Goal: Information Seeking & Learning: Learn about a topic

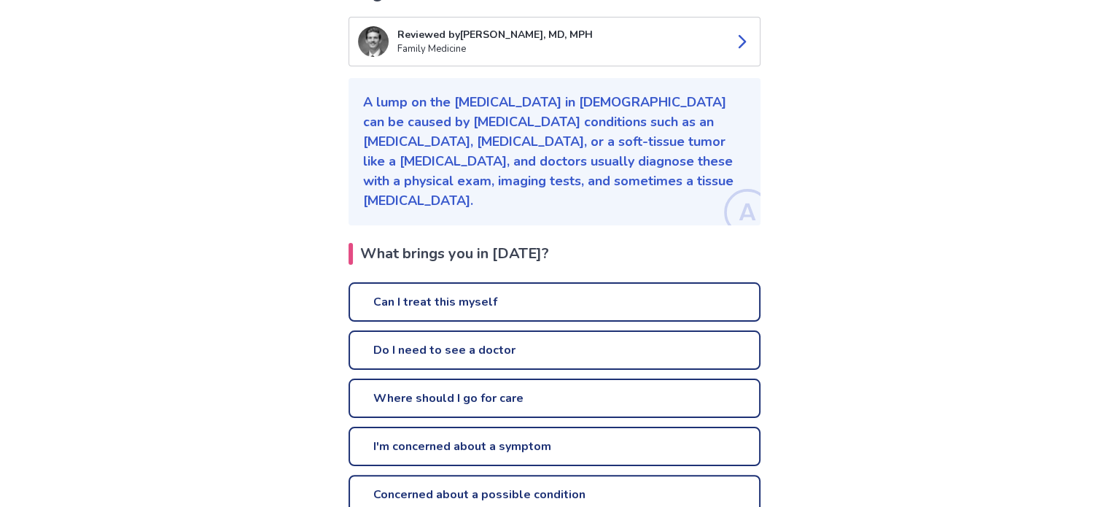
scroll to position [233, 0]
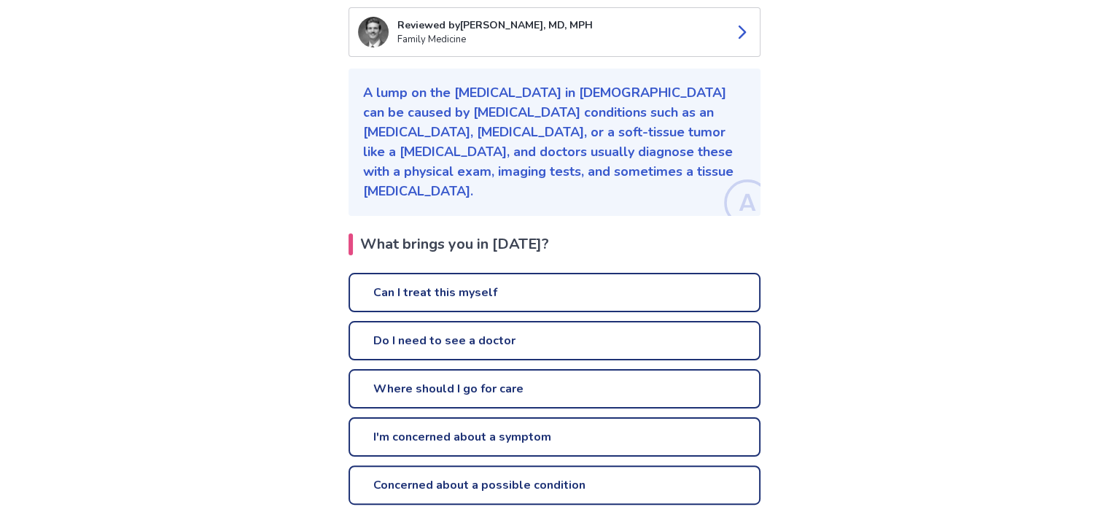
click at [390, 321] on link "Do I need to see a doctor" at bounding box center [554, 340] width 412 height 39
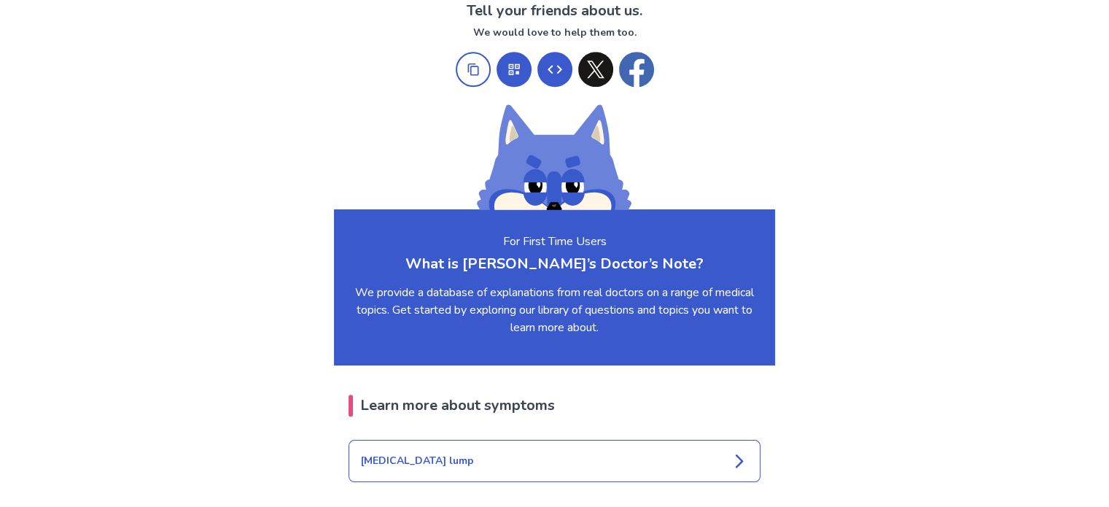
scroll to position [1496, 0]
